Goal: Register for event/course

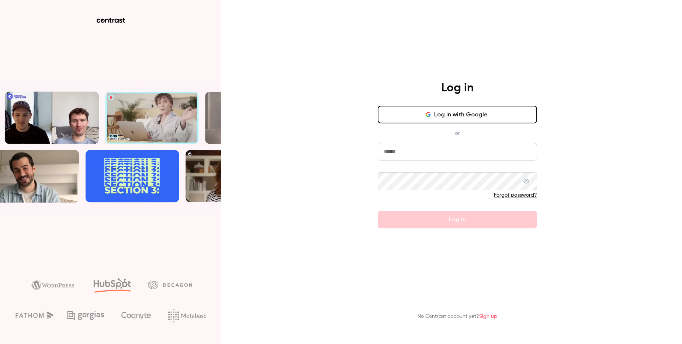
click at [456, 121] on button "Log in with Google" at bounding box center [457, 115] width 159 height 18
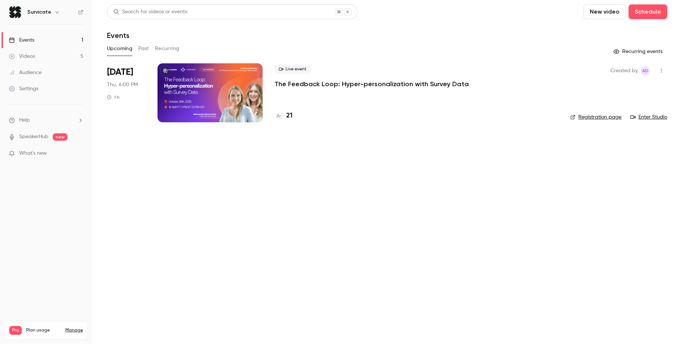
click at [321, 84] on p "The Feedback Loop: Hyper-personalization with Survey Data" at bounding box center [371, 84] width 194 height 9
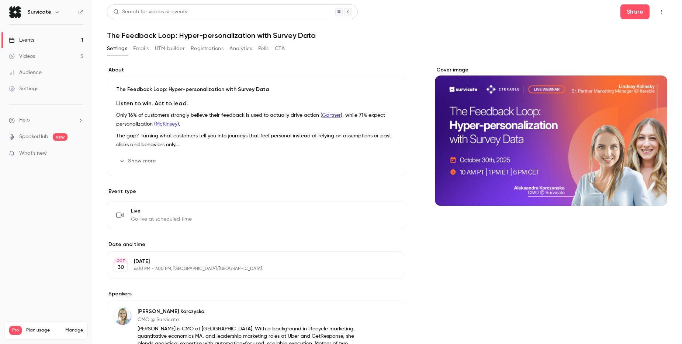
click at [202, 49] on button "Registrations" at bounding box center [207, 49] width 33 height 12
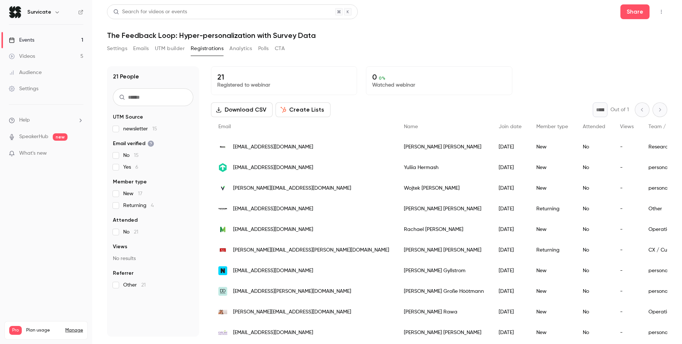
click at [125, 127] on span "newsletter 15" at bounding box center [140, 128] width 34 height 7
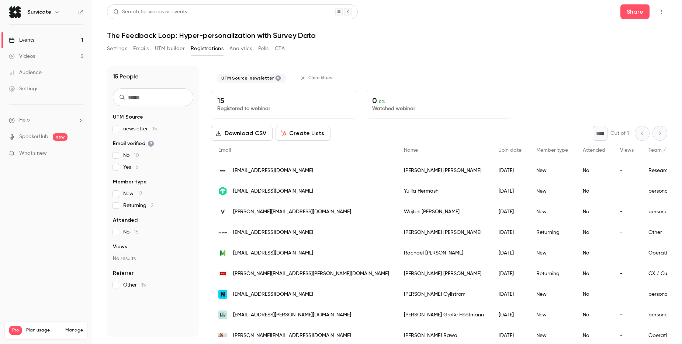
click at [125, 130] on span "newsletter 15" at bounding box center [140, 128] width 34 height 7
